Goal: Task Accomplishment & Management: Use online tool/utility

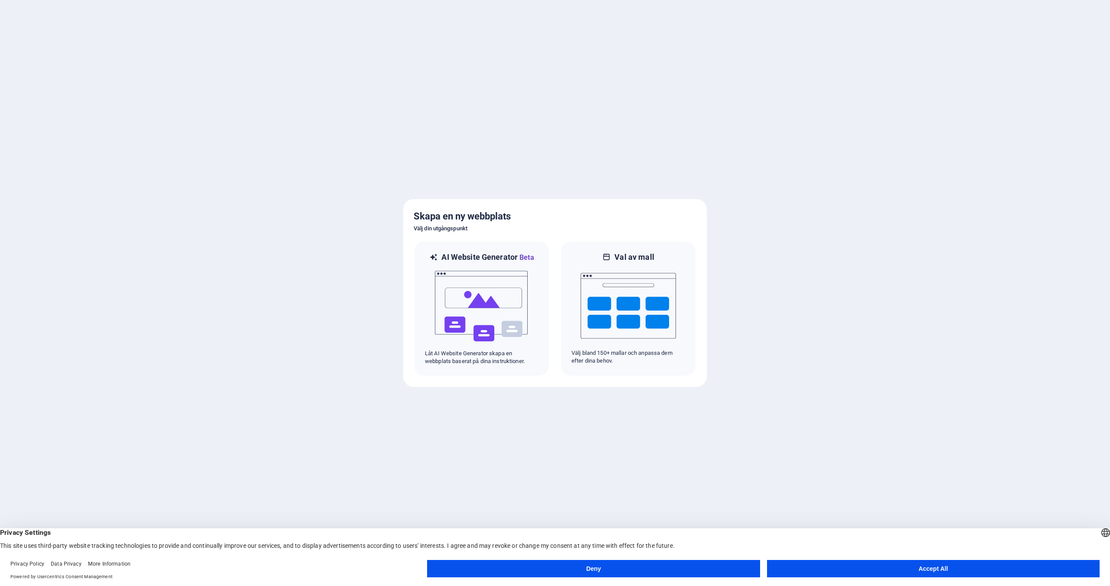
click at [847, 566] on button "Accept All" at bounding box center [933, 568] width 332 height 17
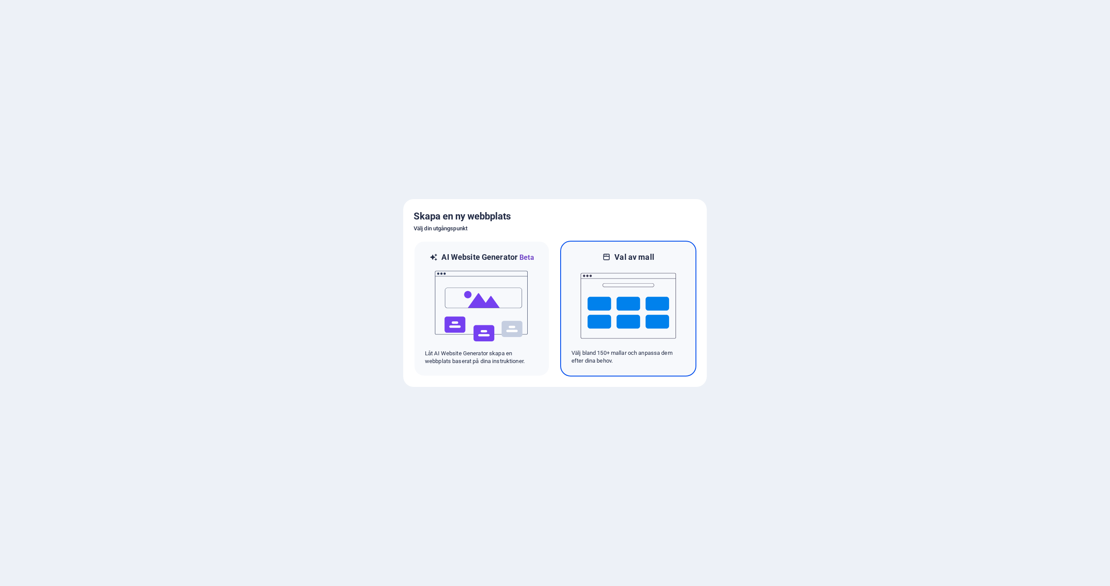
click at [622, 298] on img at bounding box center [627, 305] width 95 height 87
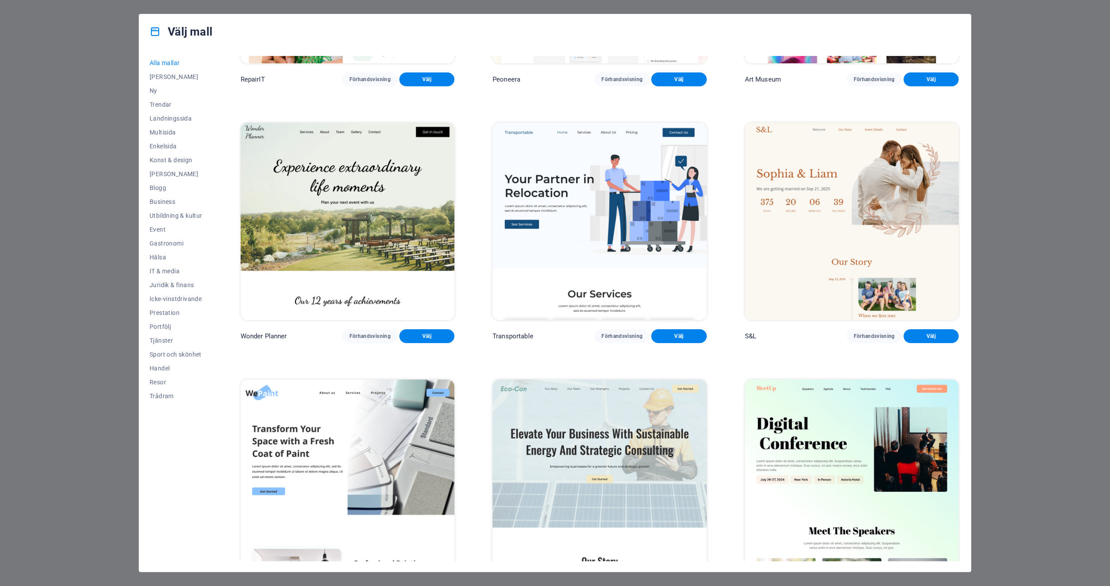
scroll to position [144, 0]
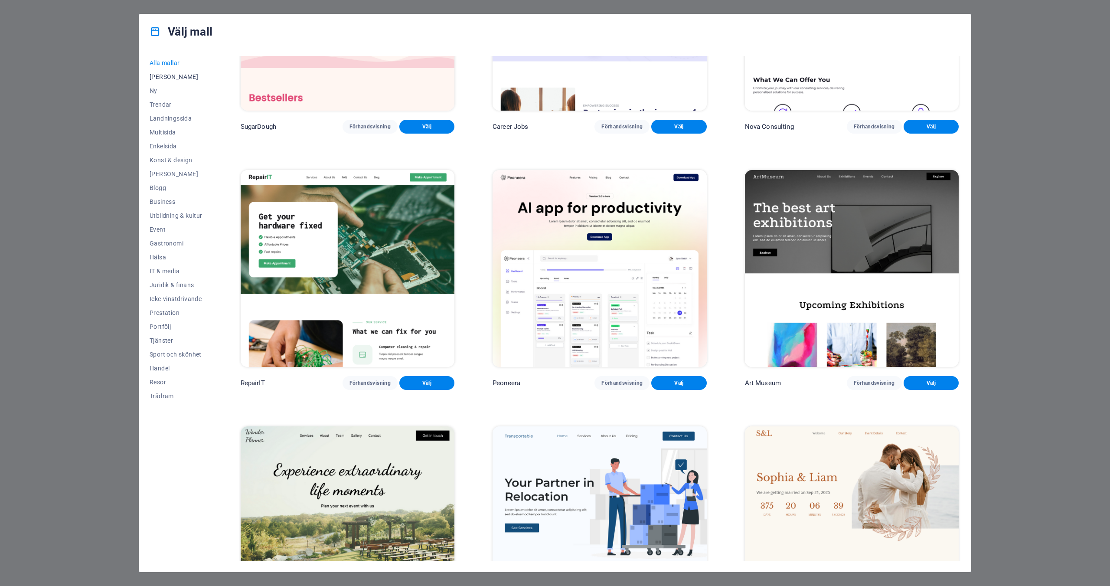
click at [162, 75] on span "[PERSON_NAME]" at bounding box center [176, 76] width 53 height 7
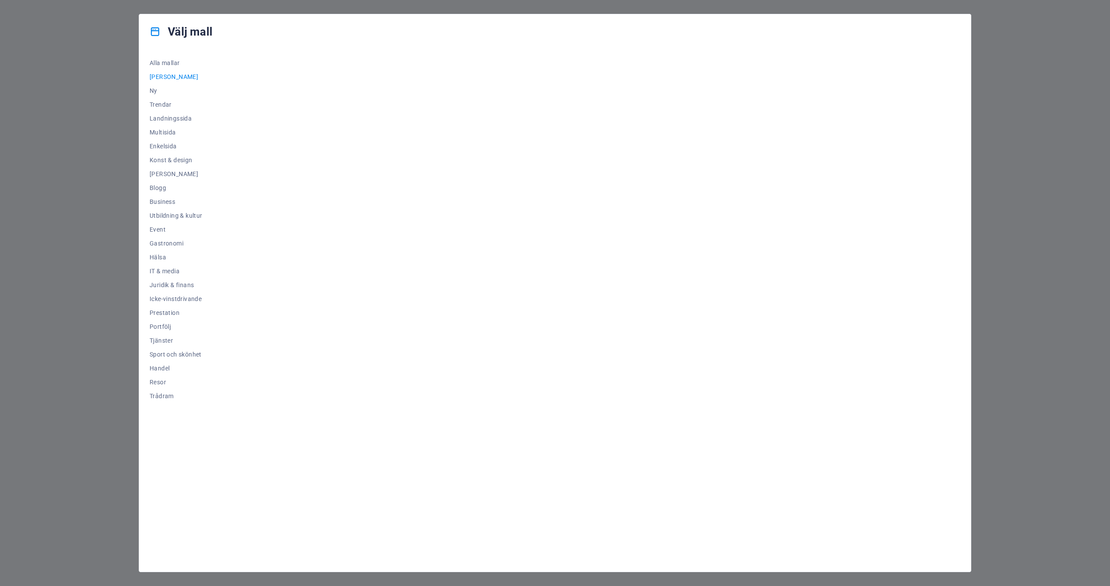
click at [1008, 100] on div "Välj mall Alla mallar Mina mallar Ny Trendar Landningssida Multisida Enkelsida …" at bounding box center [555, 293] width 1110 height 586
click at [105, 108] on div "Välj mall Alla mallar Mina mallar Ny Trendar Landningssida Multisida Enkelsida …" at bounding box center [555, 293] width 1110 height 586
click at [161, 61] on span "Alla mallar" at bounding box center [176, 62] width 53 height 7
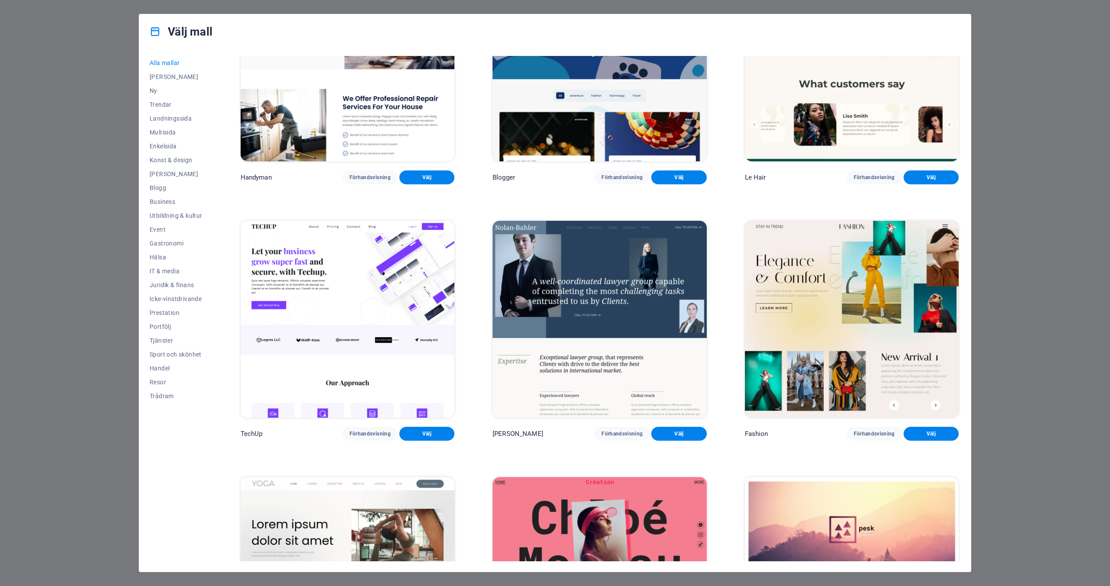
scroll to position [3685, 0]
click at [157, 87] on span "Ny" at bounding box center [176, 90] width 53 height 7
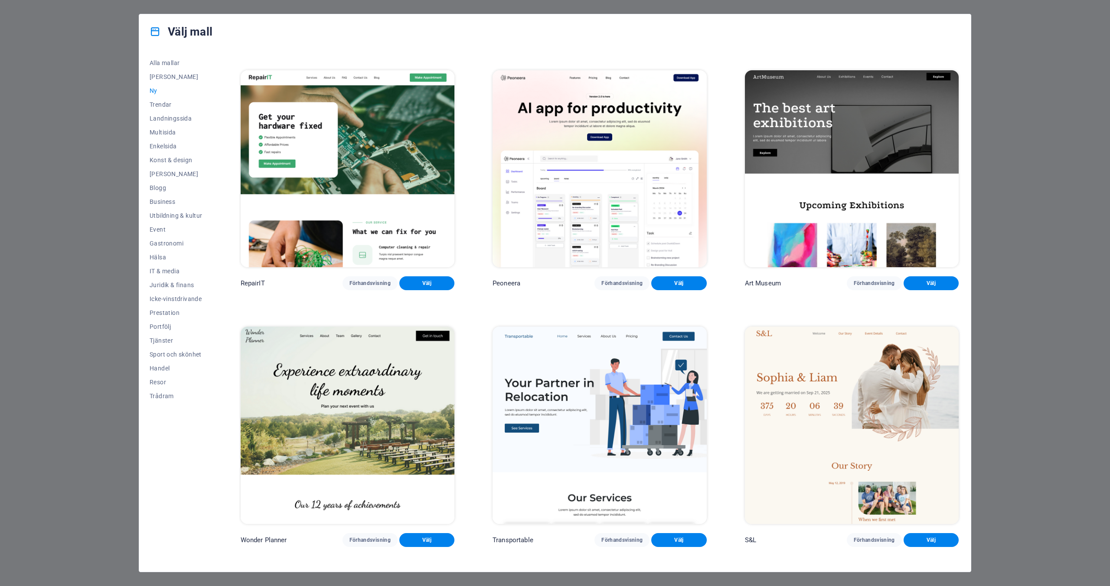
scroll to position [87, 0]
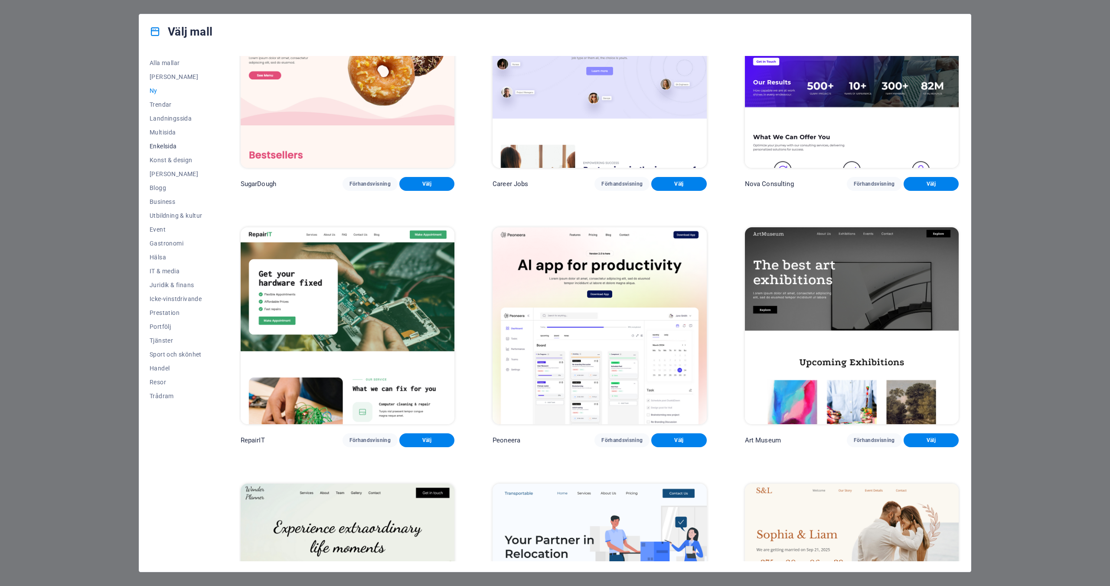
click at [166, 143] on span "Enkelsida" at bounding box center [176, 146] width 53 height 7
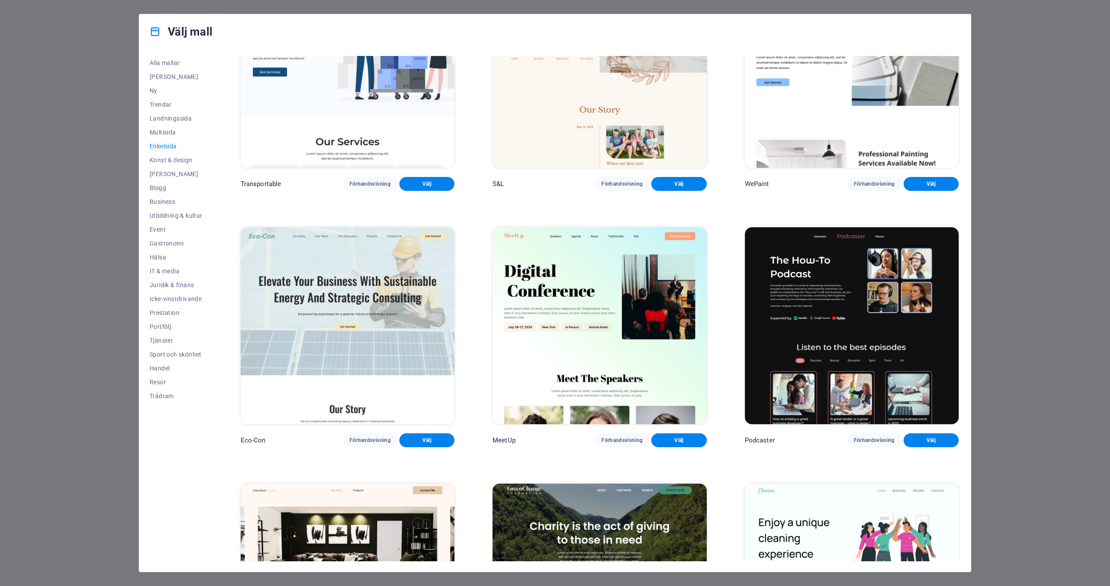
scroll to position [0, 0]
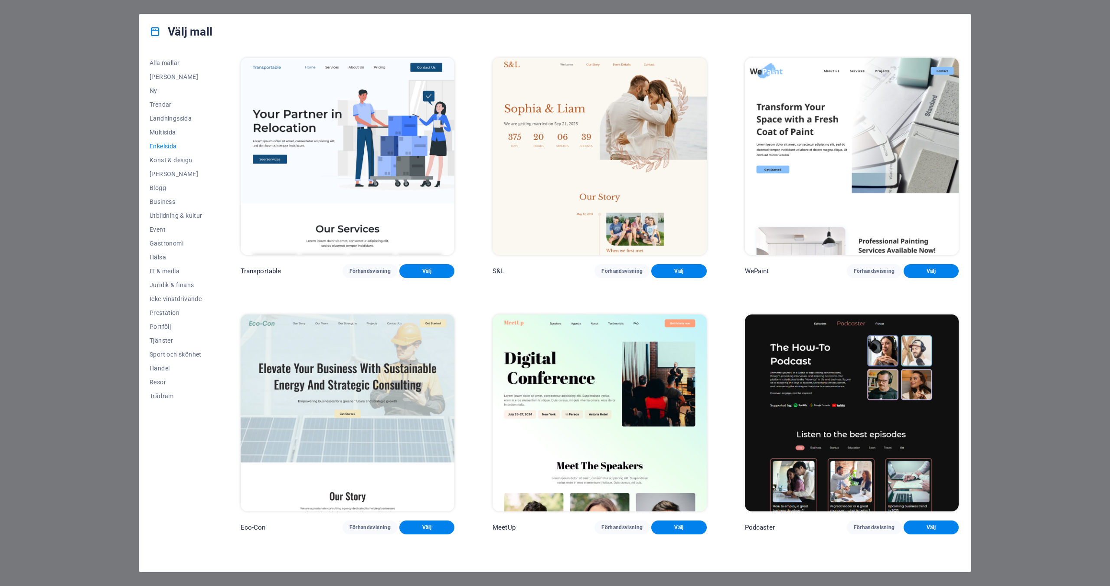
click at [44, 160] on div "Välj mall Alla mallar Mina mallar Ny Trendar Landningssida Multisida Enkelsida …" at bounding box center [555, 293] width 1110 height 586
click at [46, 160] on div "Välj mall Alla mallar Mina mallar Ny Trendar Landningssida Multisida Enkelsida …" at bounding box center [555, 293] width 1110 height 586
